Goal: Book appointment/travel/reservation

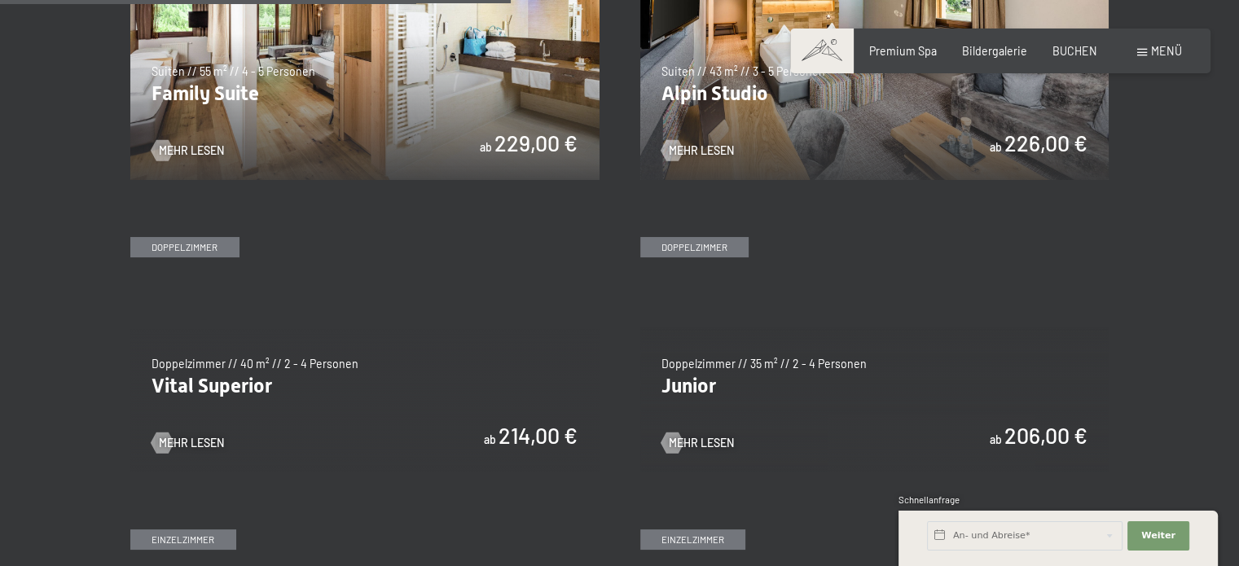
scroll to position [1901, 0]
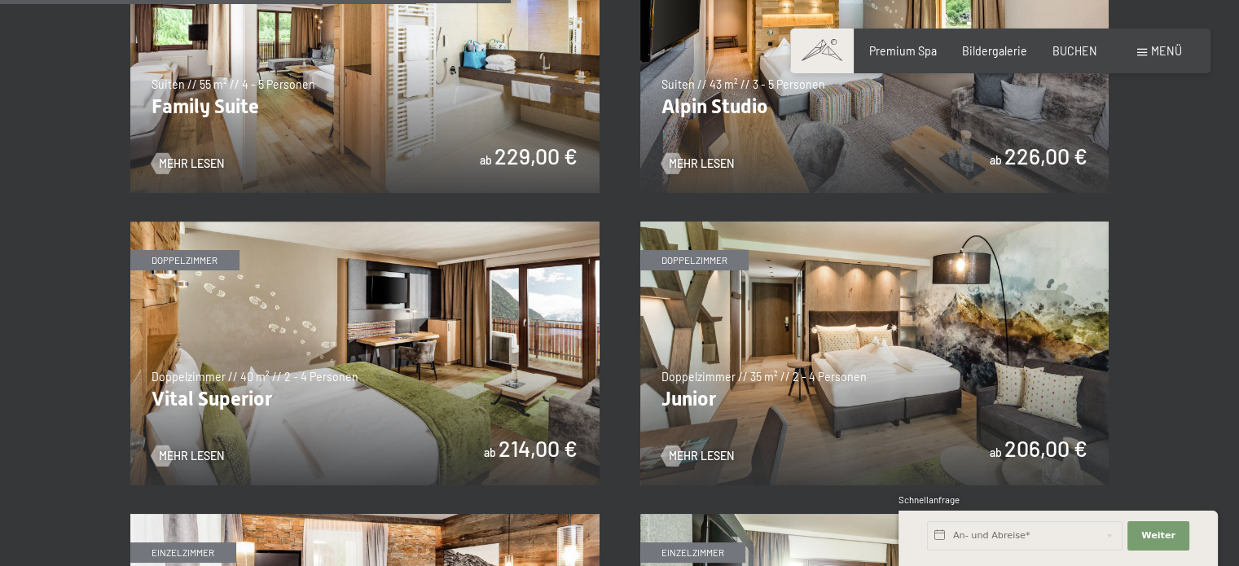
click at [826, 325] on img at bounding box center [874, 354] width 469 height 264
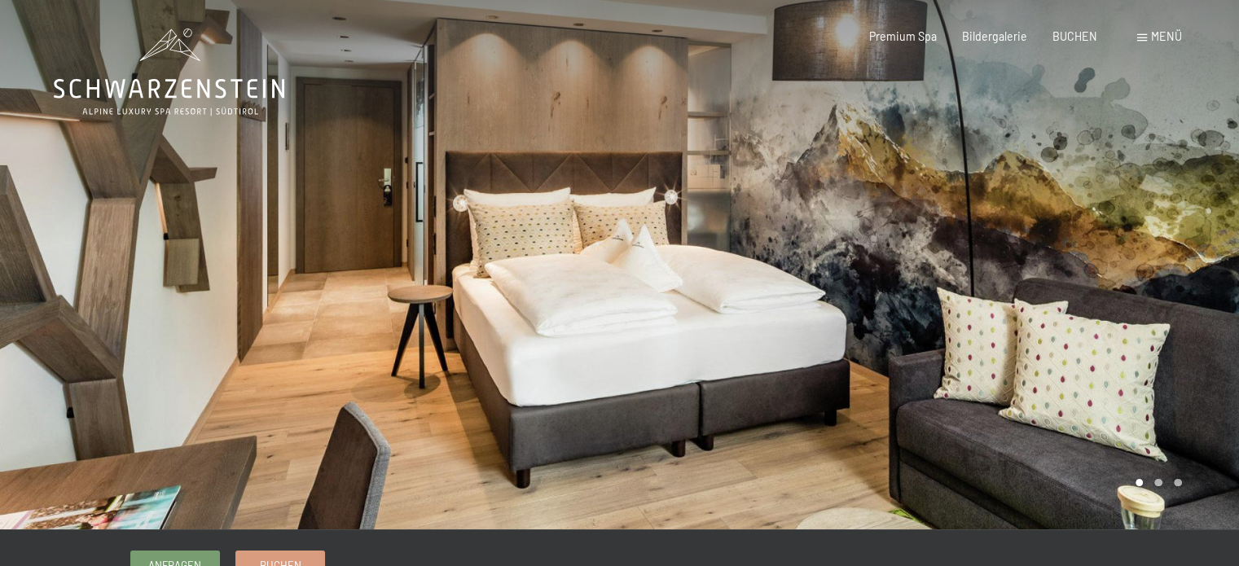
click at [709, 253] on div at bounding box center [930, 264] width 620 height 529
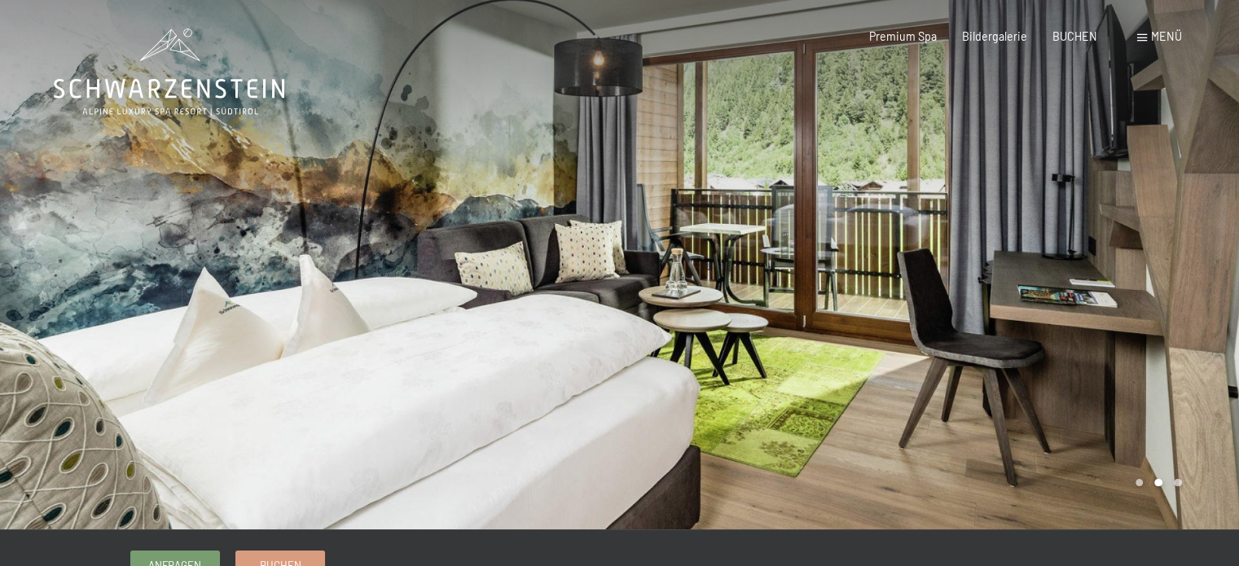
click at [1162, 323] on div at bounding box center [930, 264] width 620 height 529
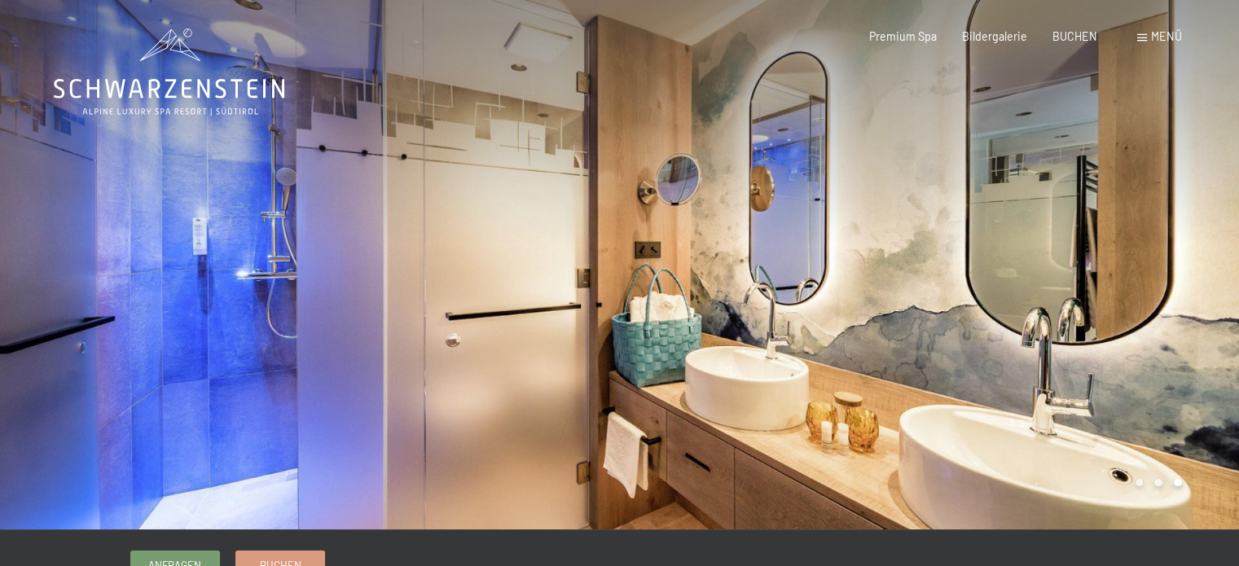
click at [1162, 323] on div at bounding box center [930, 264] width 620 height 529
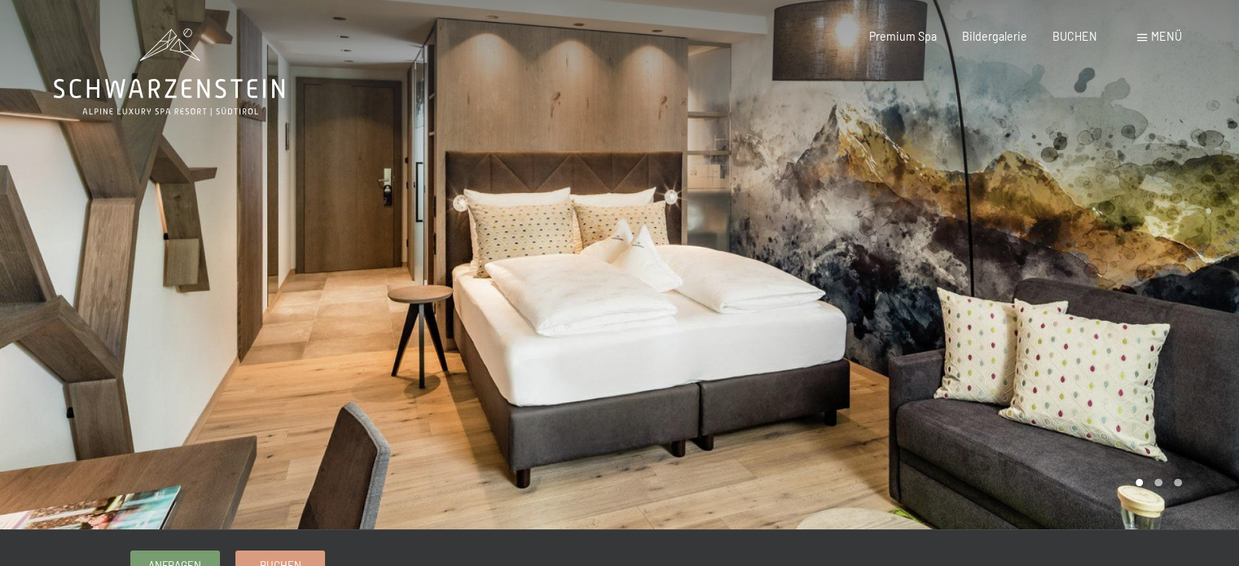
click at [1162, 323] on div at bounding box center [930, 264] width 620 height 529
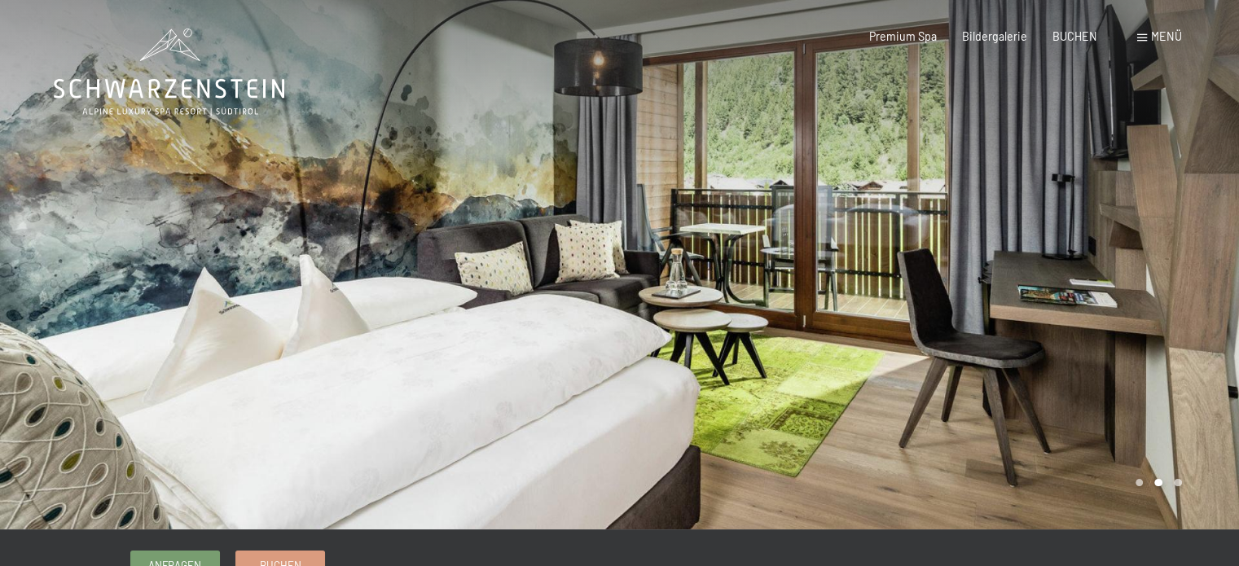
click at [1162, 323] on div at bounding box center [930, 264] width 620 height 529
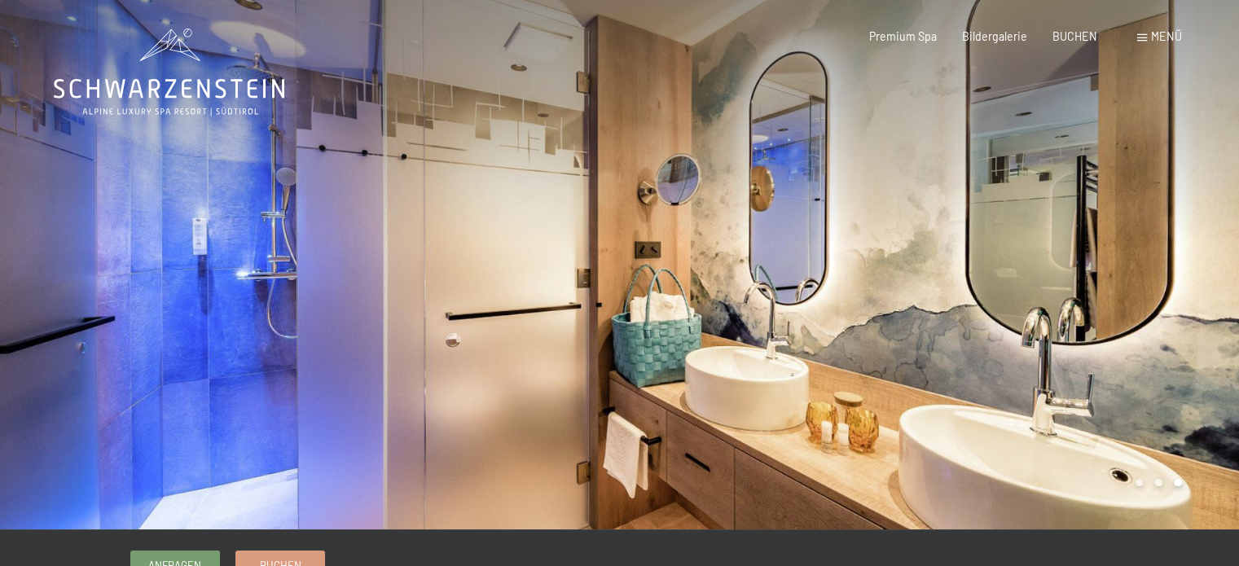
click at [1162, 323] on div at bounding box center [930, 264] width 620 height 529
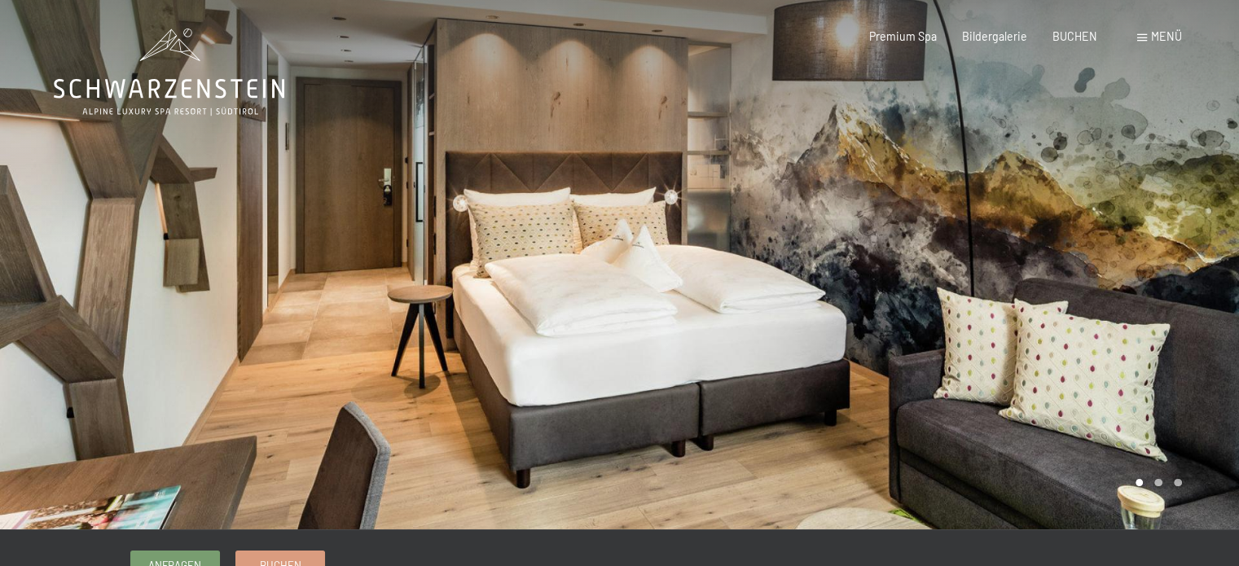
click at [1162, 323] on div at bounding box center [930, 264] width 620 height 529
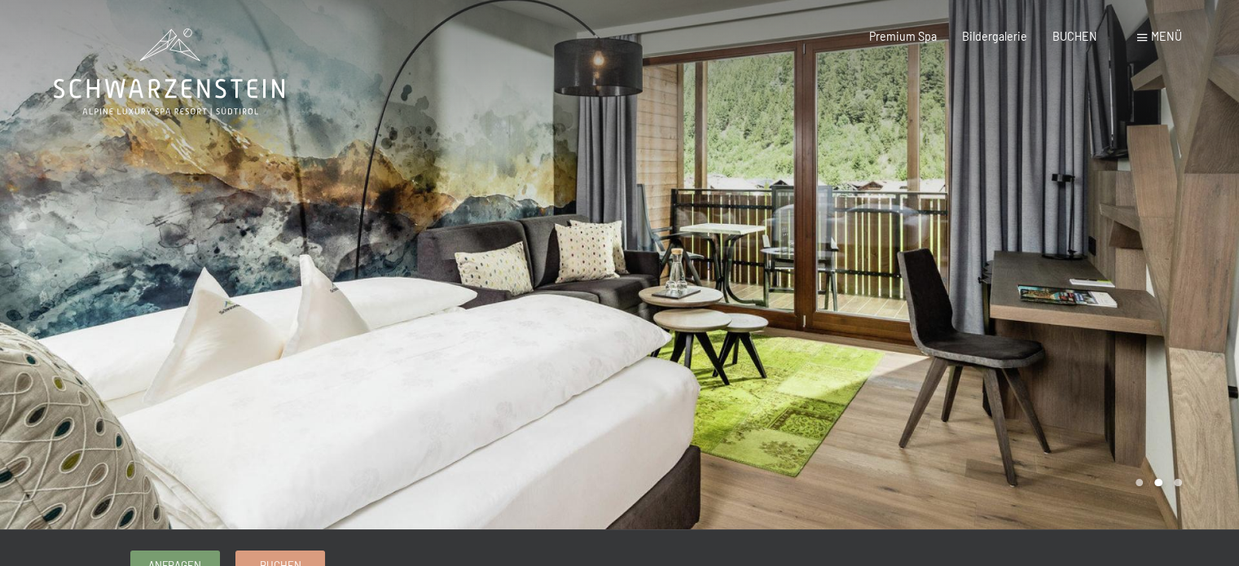
click at [1162, 323] on div at bounding box center [930, 264] width 620 height 529
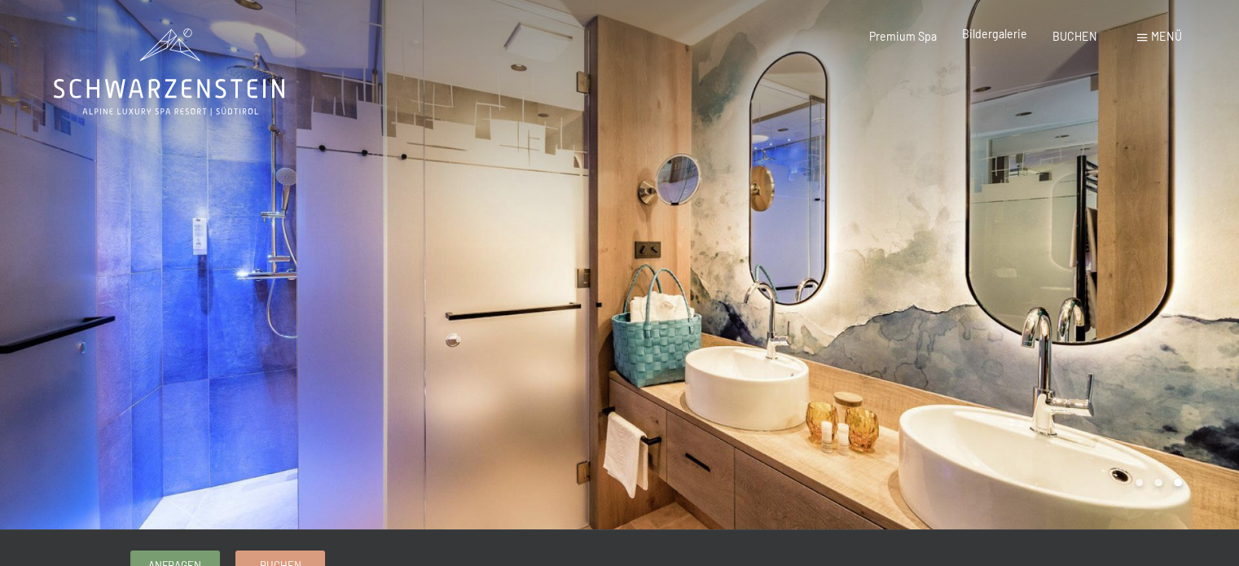
click at [1017, 42] on div "Bildergalerie" at bounding box center [994, 34] width 65 height 16
click at [1069, 42] on div "BUCHEN" at bounding box center [1074, 34] width 45 height 16
click at [1064, 37] on span "BUCHEN" at bounding box center [1074, 34] width 45 height 14
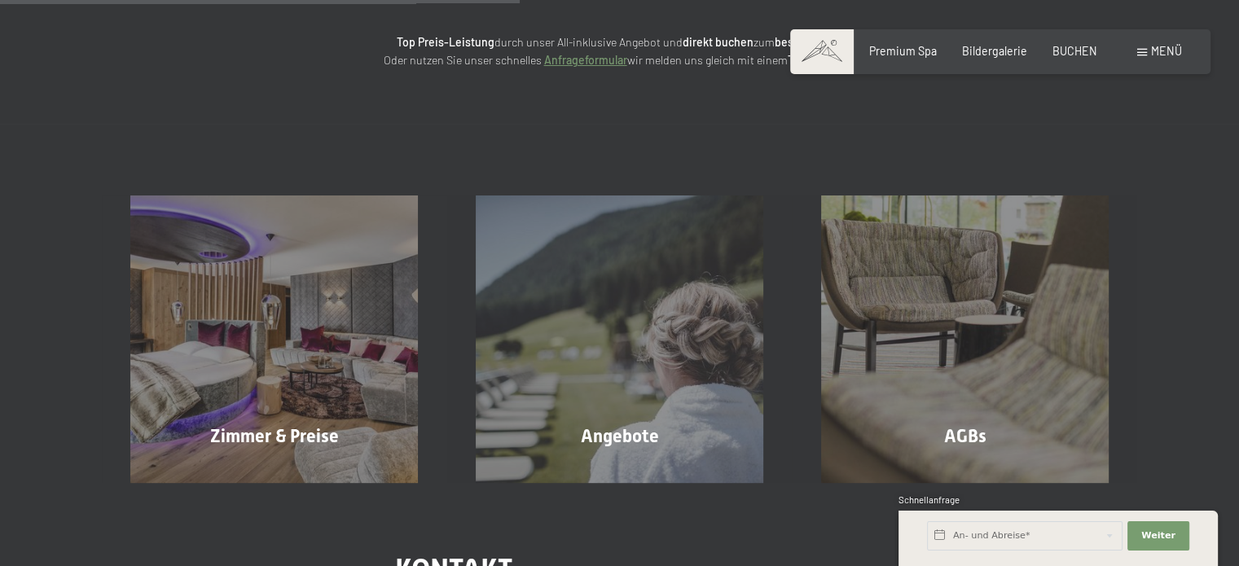
scroll to position [367, 0]
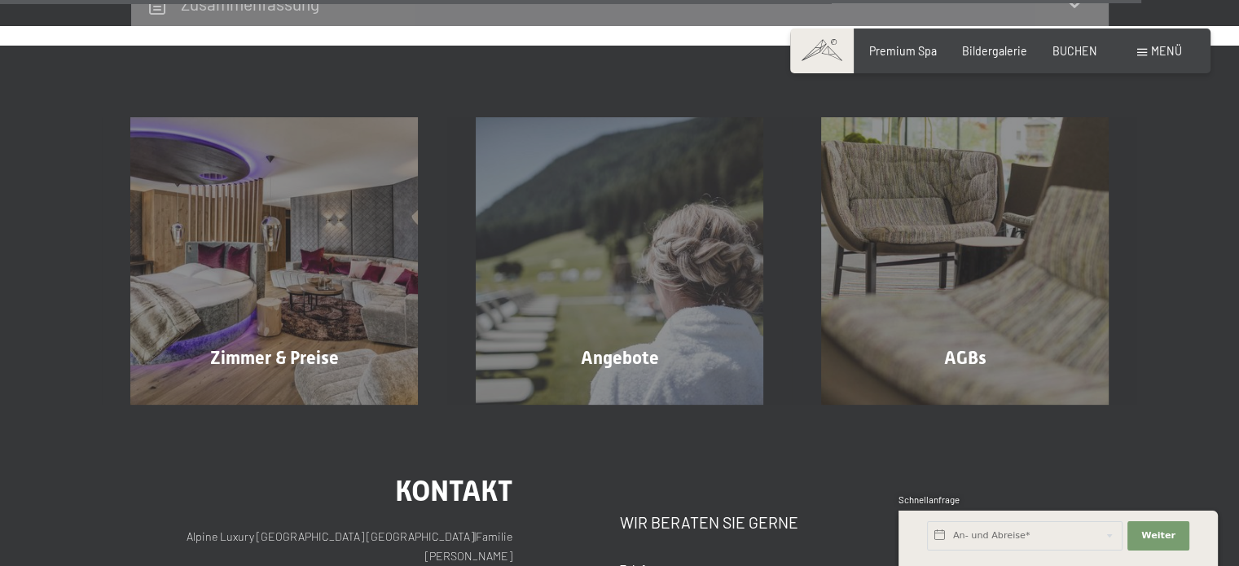
scroll to position [5137, 0]
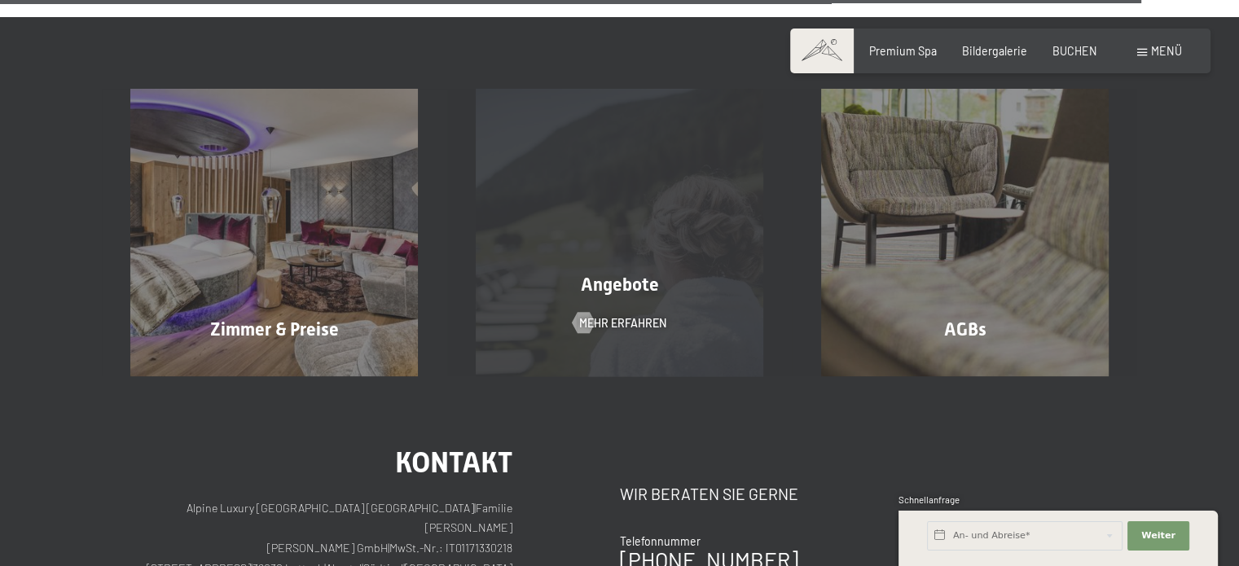
click at [683, 211] on div "Angebote Mehr erfahren" at bounding box center [619, 233] width 345 height 288
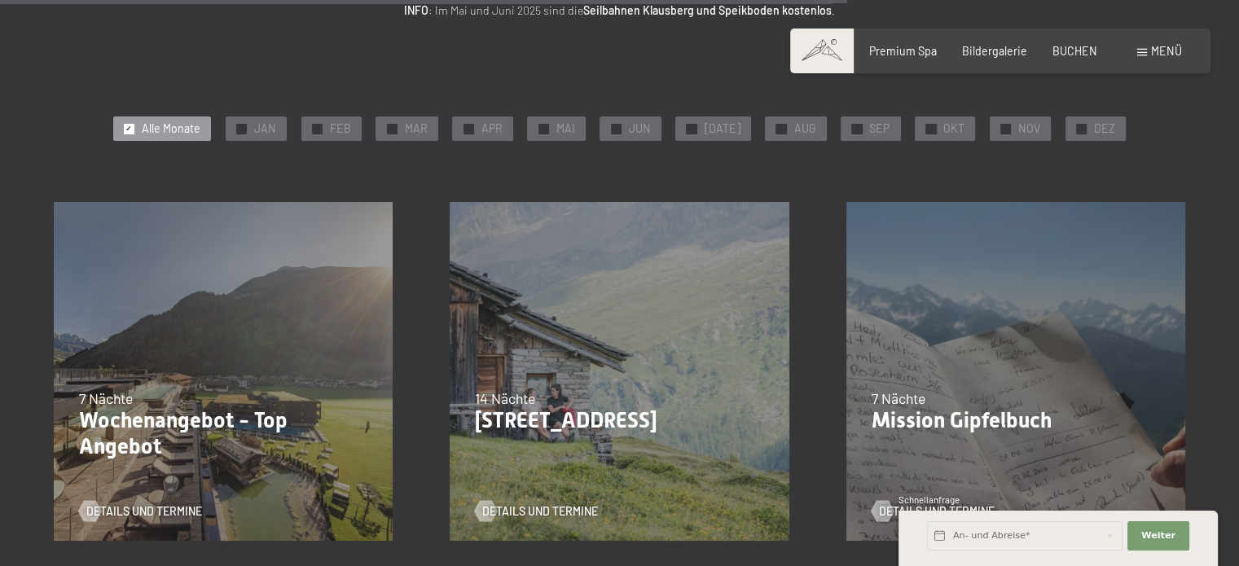
scroll to position [30, 0]
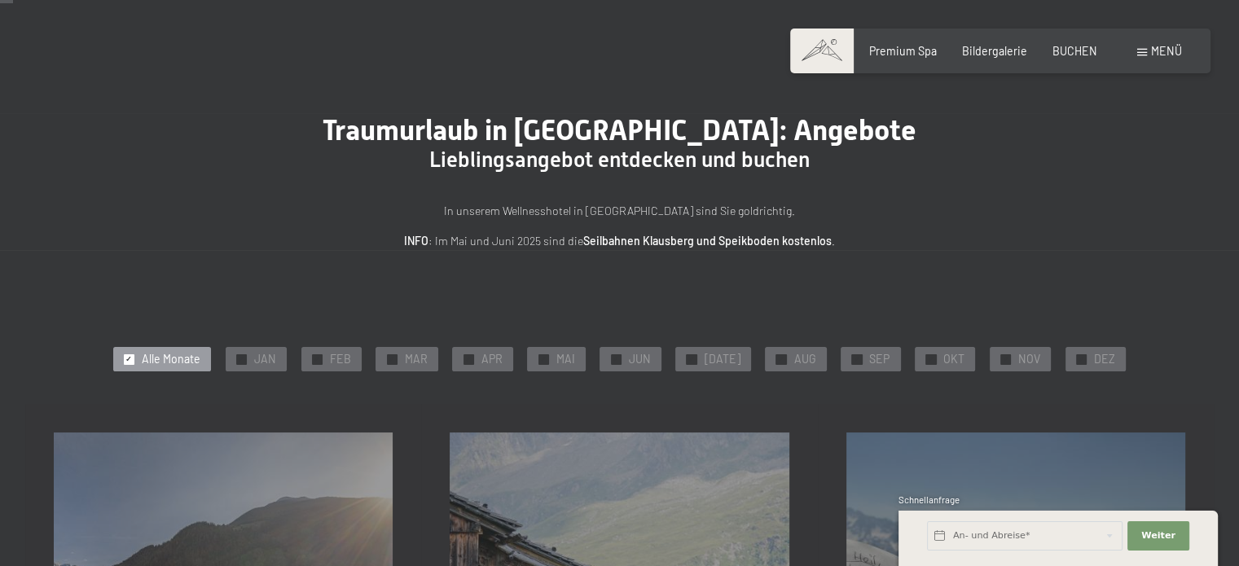
drag, startPoint x: 1248, startPoint y: 51, endPoint x: 1170, endPoint y: 55, distance: 78.3
click at [244, 354] on span "✓" at bounding box center [241, 359] width 7 height 10
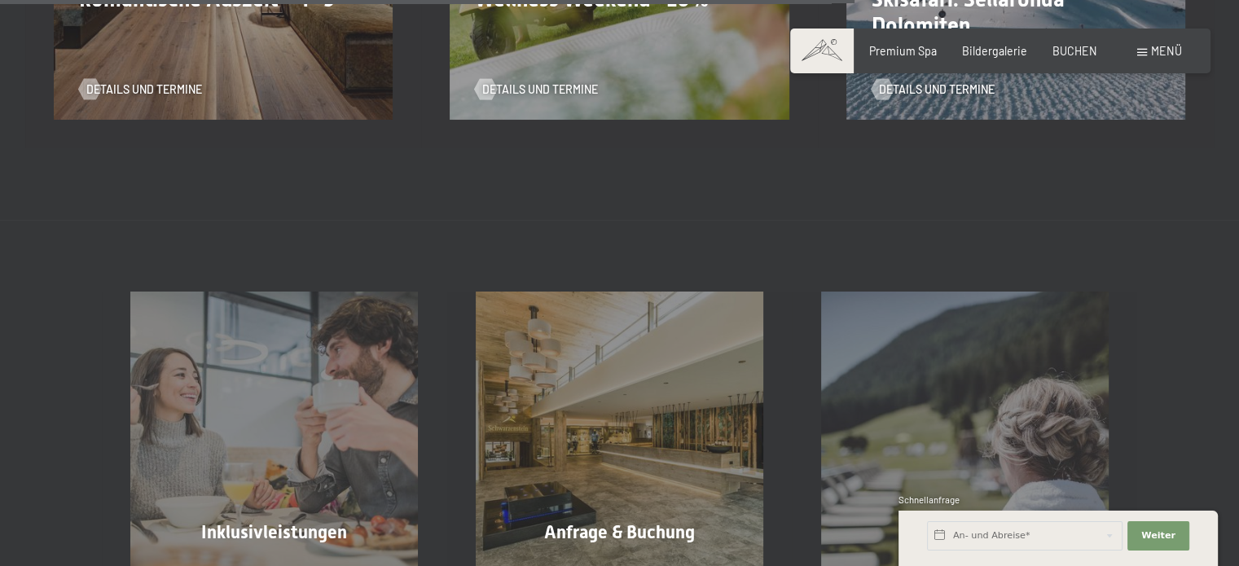
scroll to position [1220, 0]
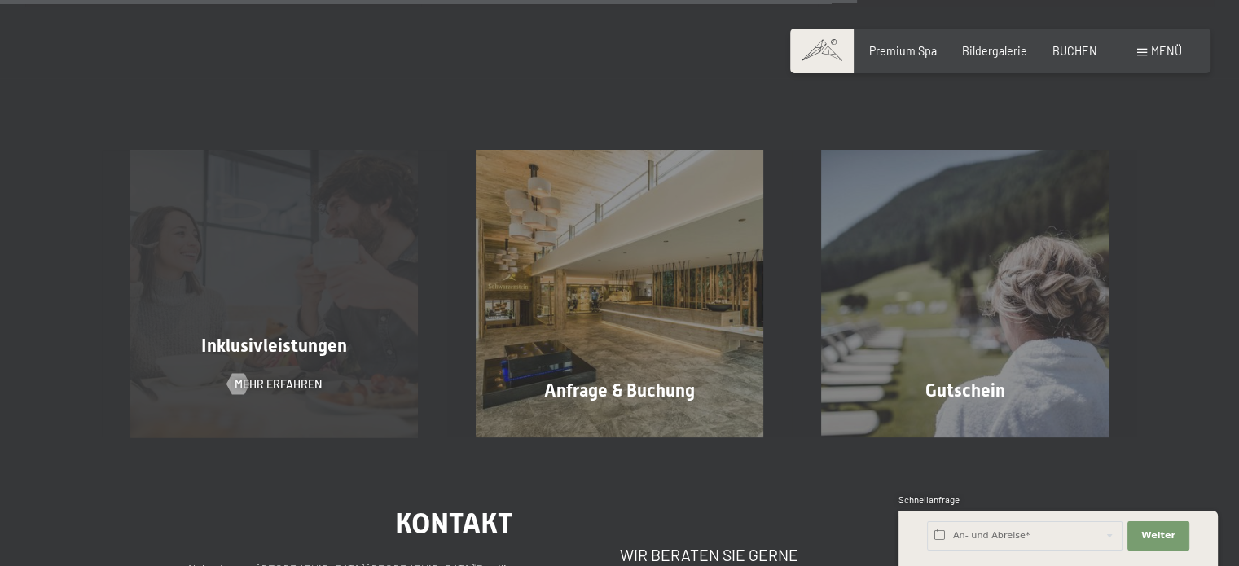
click at [222, 290] on div "Inklusivleistungen Mehr erfahren" at bounding box center [274, 294] width 345 height 288
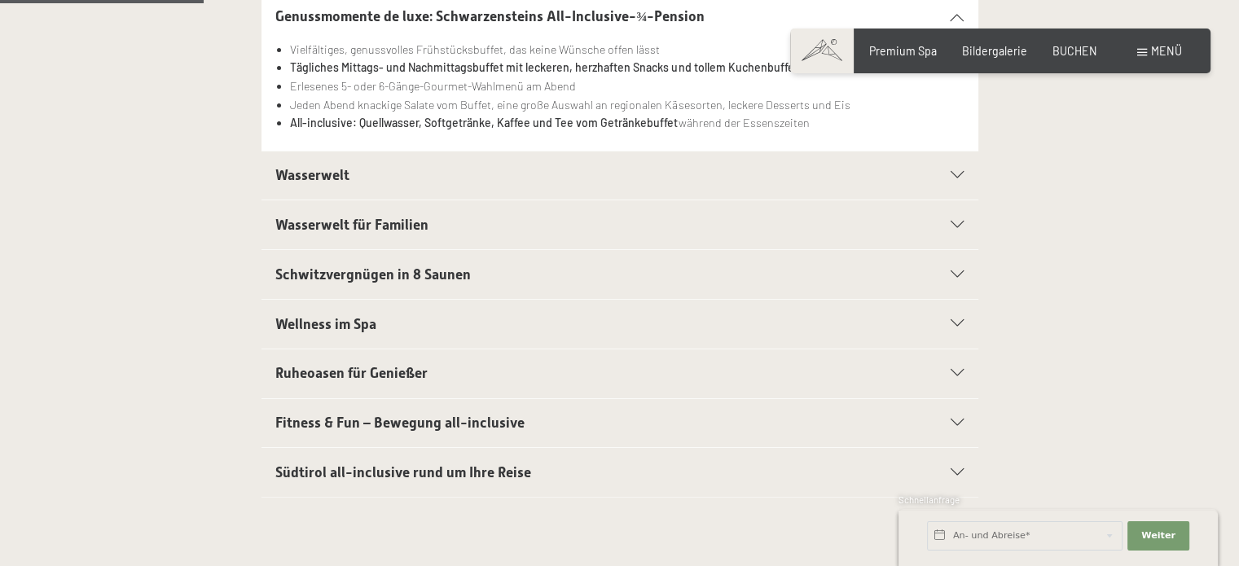
click at [288, 182] on h2 "Wasserwelt" at bounding box center [584, 175] width 619 height 20
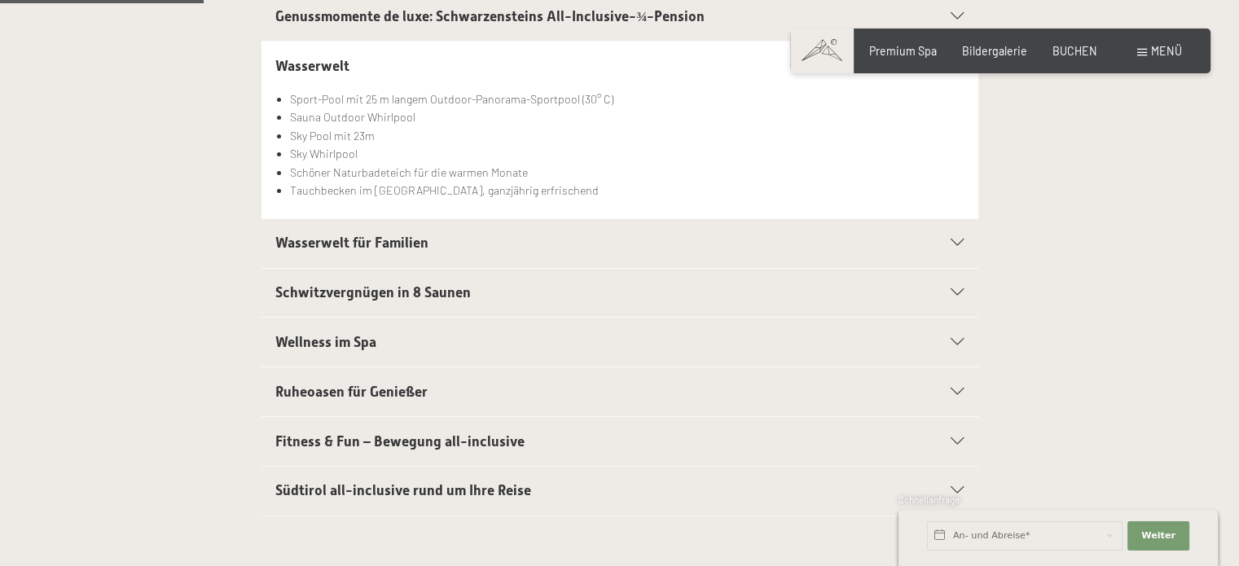
click at [292, 246] on span "Wasserwelt für Familien" at bounding box center [351, 243] width 153 height 16
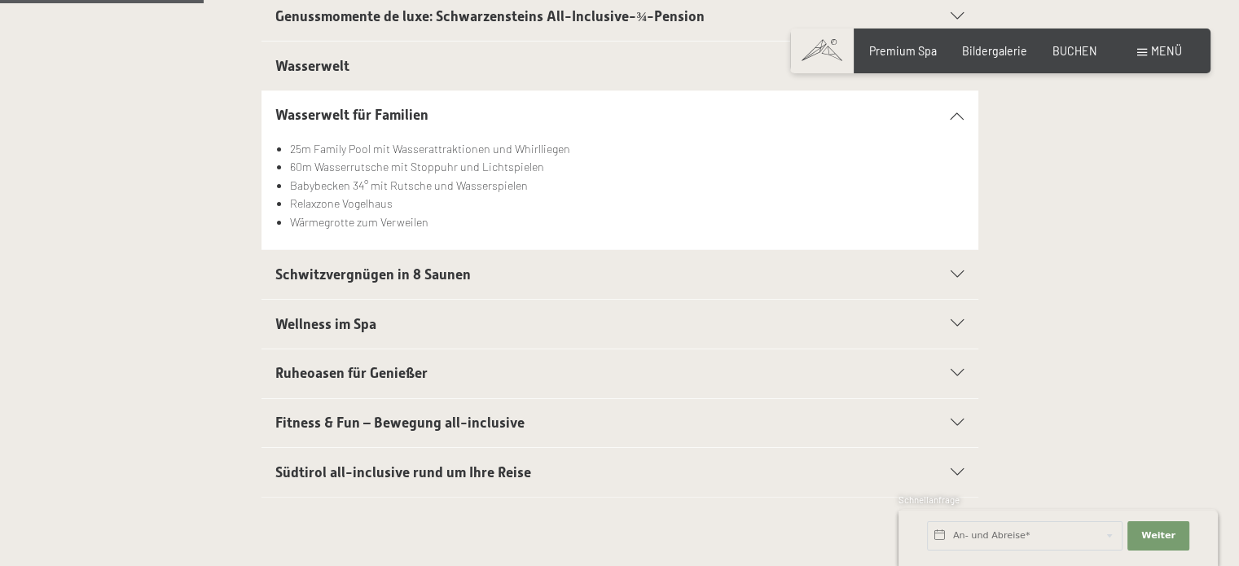
click at [293, 266] on span "Schwitzvergnügen in 8 Saunen" at bounding box center [372, 274] width 195 height 16
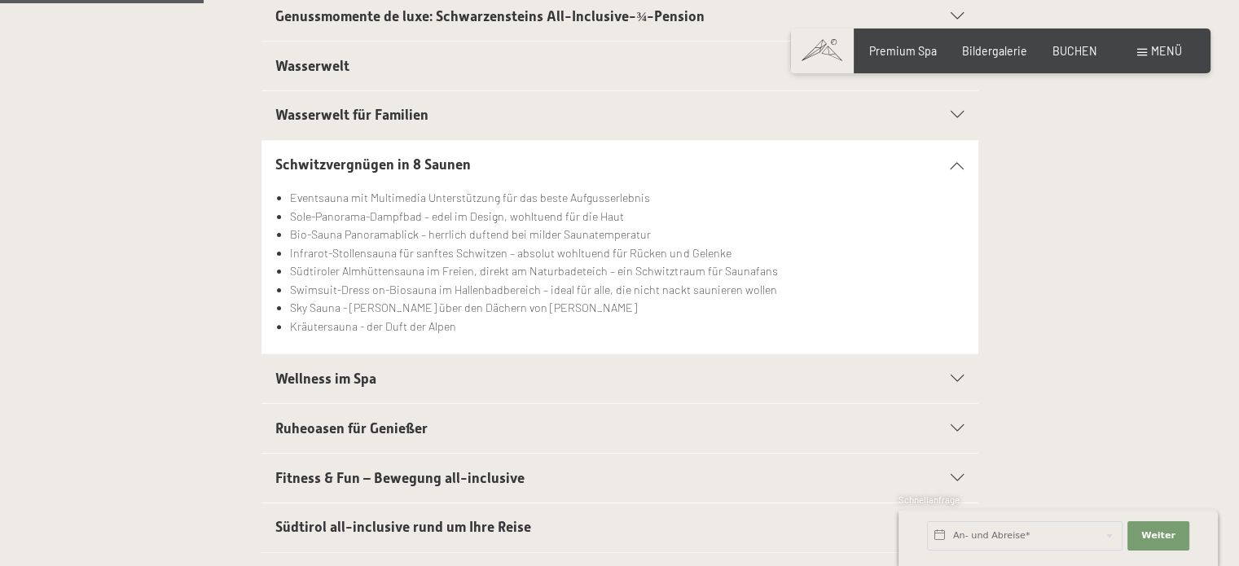
click at [292, 380] on span "Wellness im Spa" at bounding box center [325, 379] width 101 height 16
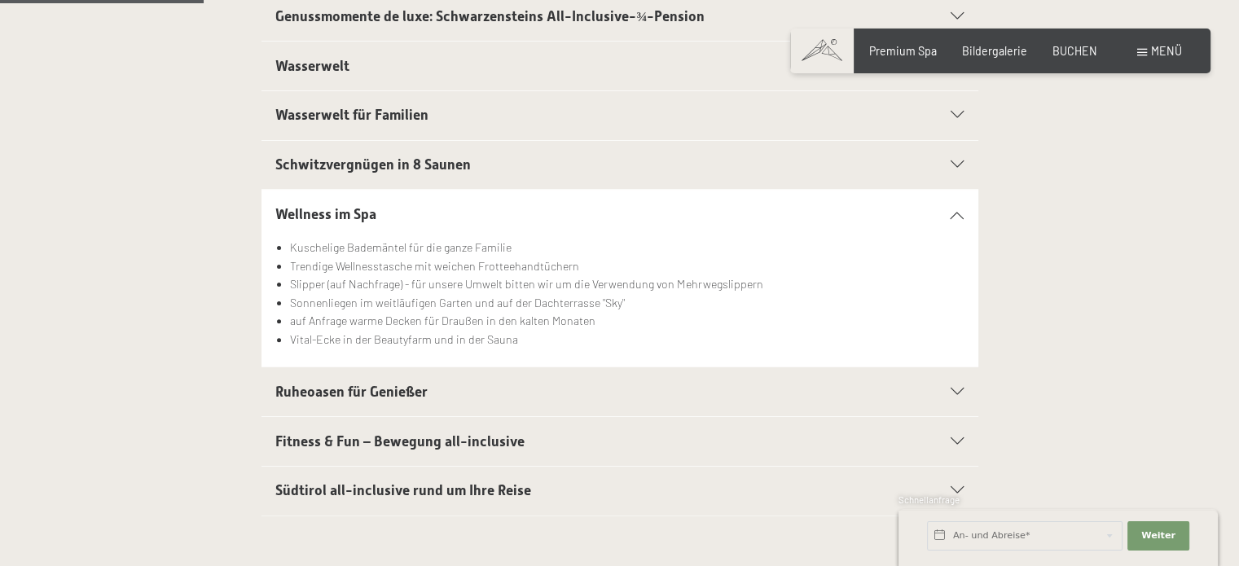
click at [296, 389] on span "Ruheoasen für Genießer" at bounding box center [351, 392] width 152 height 16
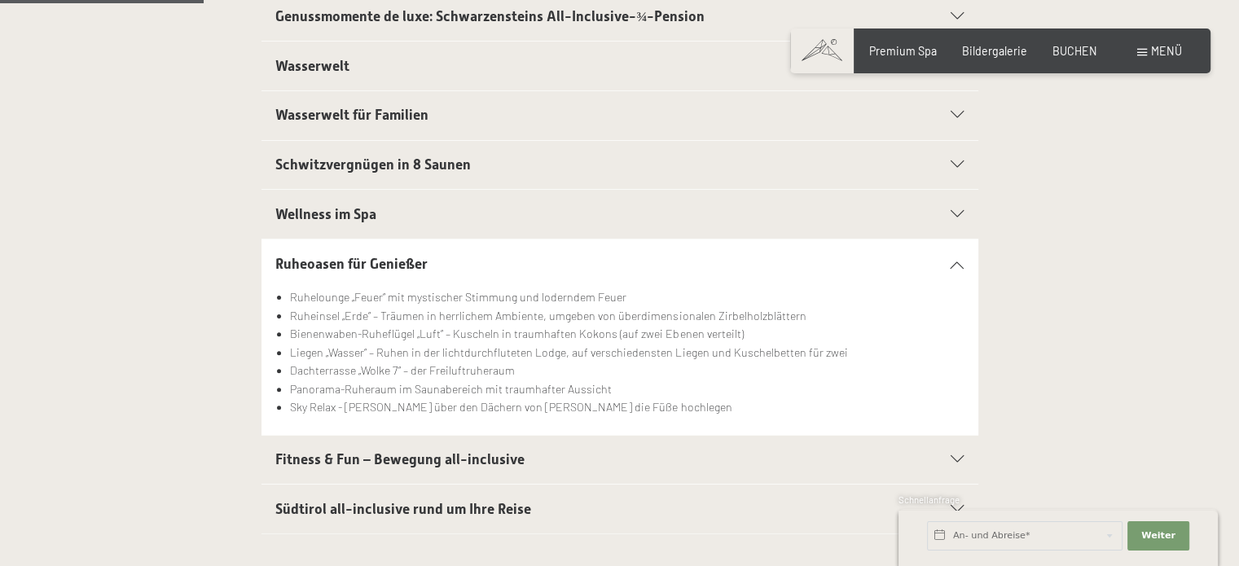
click at [354, 455] on span "Fitness & Fun – Bewegung all-inclusive" at bounding box center [399, 459] width 249 height 16
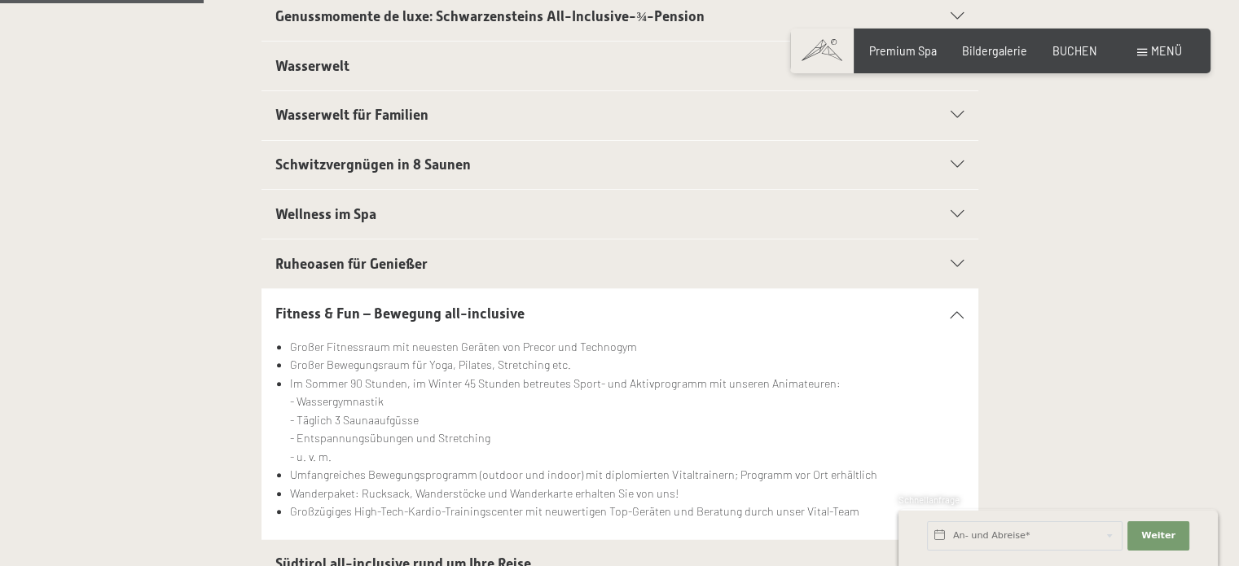
click at [367, 556] on span "Südtirol all-inclusive rund um Ihre Reise" at bounding box center [403, 564] width 256 height 16
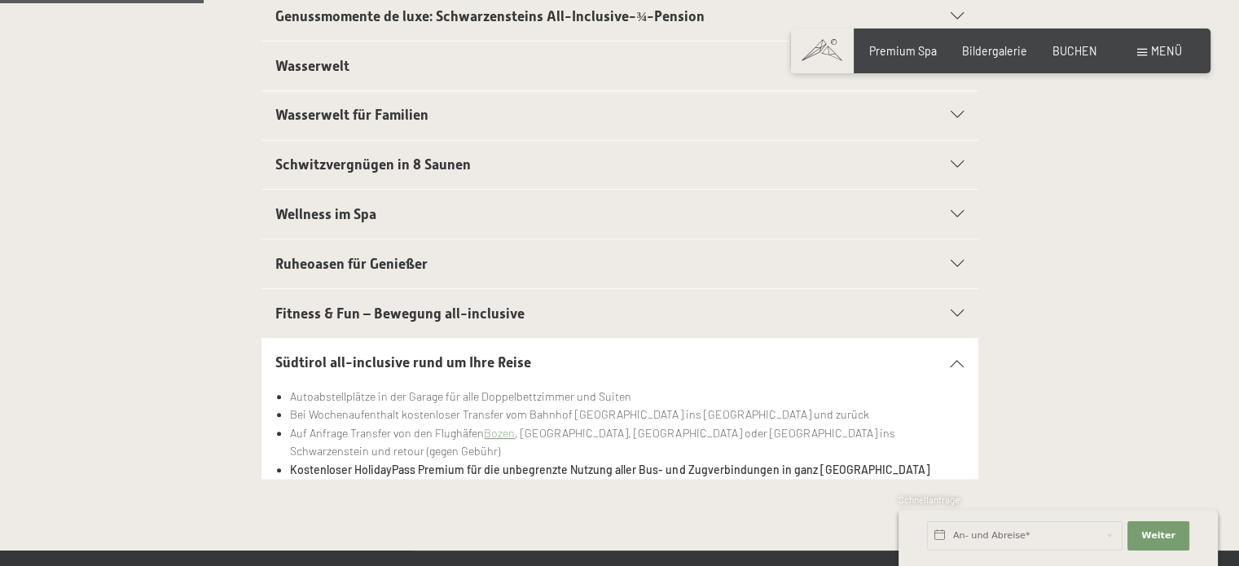
click at [339, 61] on span "Wasserwelt" at bounding box center [312, 66] width 74 height 16
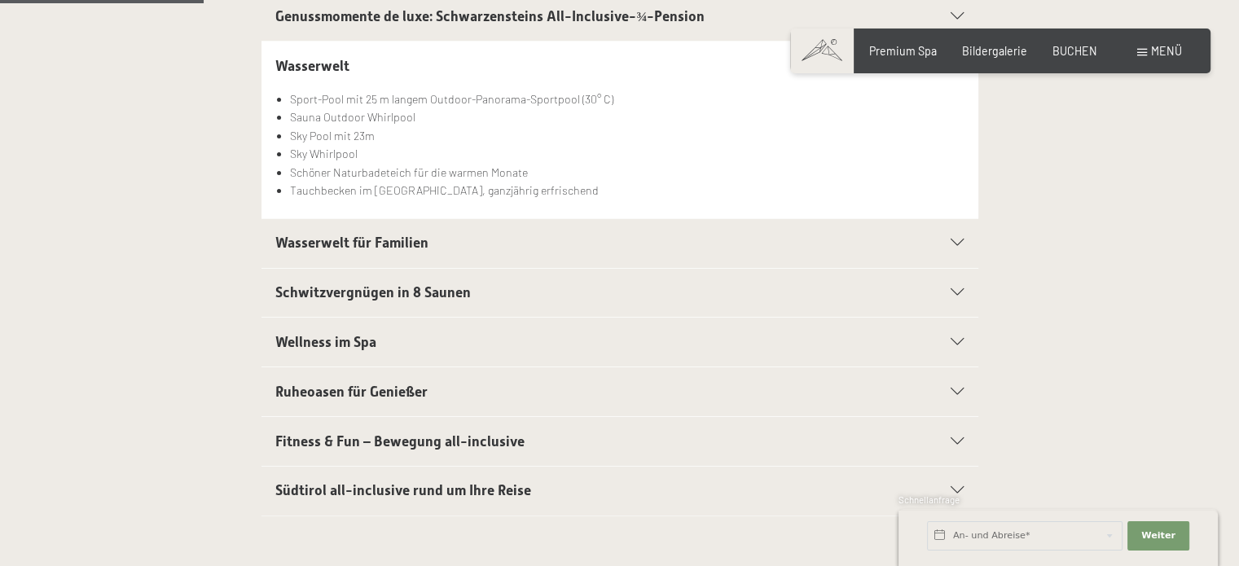
click at [334, 2] on div at bounding box center [619, 1] width 1239 height 3
click at [329, 15] on span "Genussmomente de luxe: Schwarzensteins All-Inclusive-¾-Pension" at bounding box center [489, 16] width 429 height 16
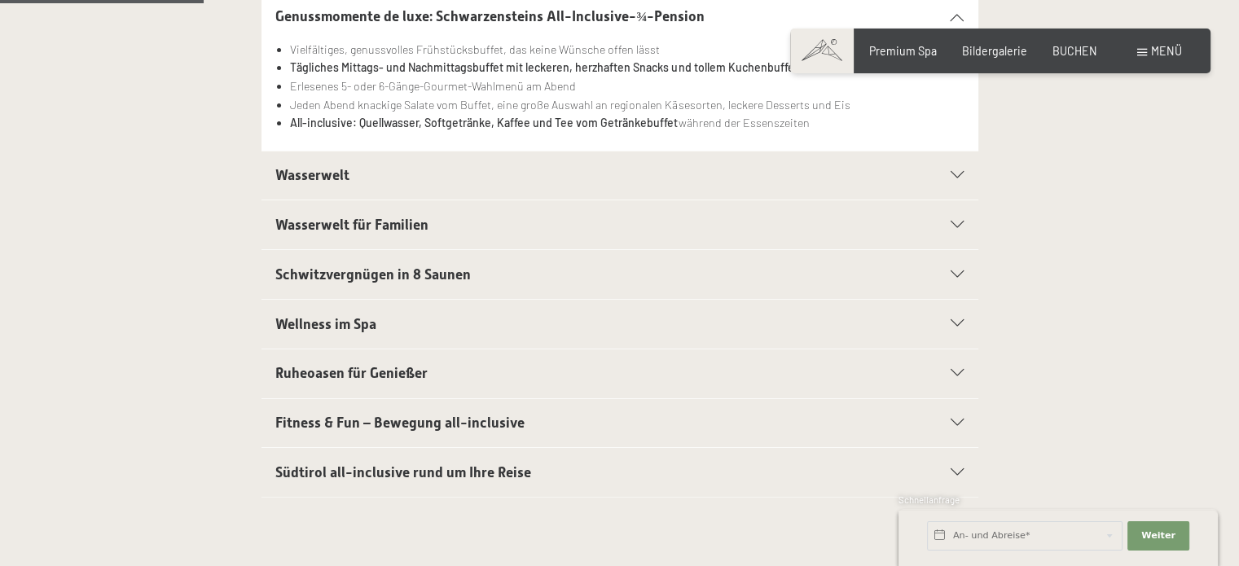
click at [319, 172] on span "Wasserwelt" at bounding box center [312, 175] width 74 height 16
